Goal: Transaction & Acquisition: Obtain resource

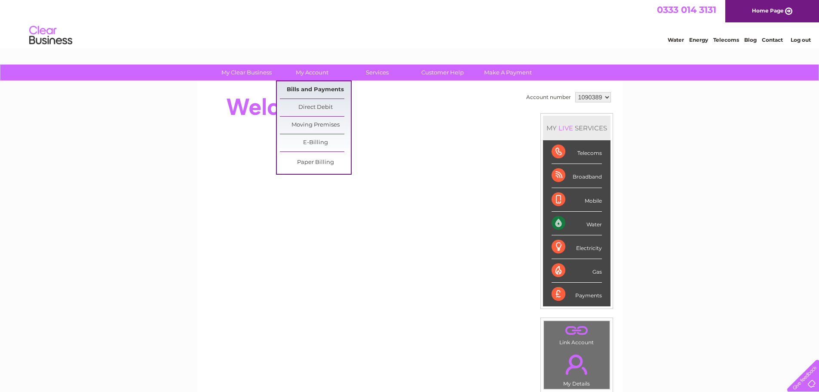
click at [305, 86] on link "Bills and Payments" at bounding box center [315, 89] width 71 height 17
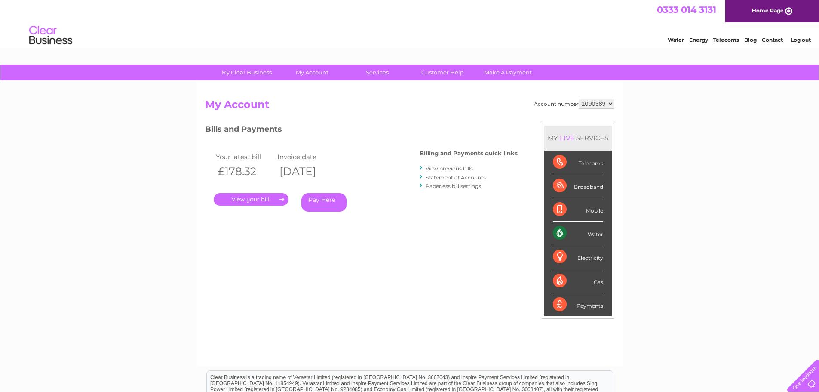
click at [238, 202] on link "." at bounding box center [251, 199] width 75 height 12
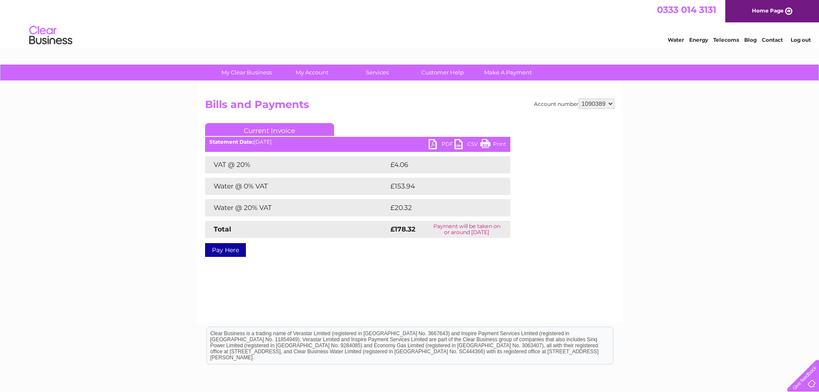
click at [444, 145] on link "PDF" at bounding box center [442, 145] width 26 height 12
